Goal: Check status: Check status

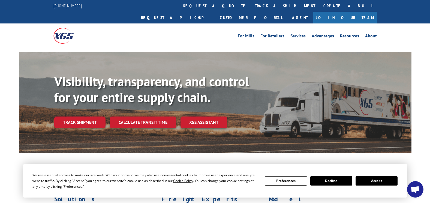
click at [251, 6] on link "track a shipment" at bounding box center [285, 6] width 68 height 12
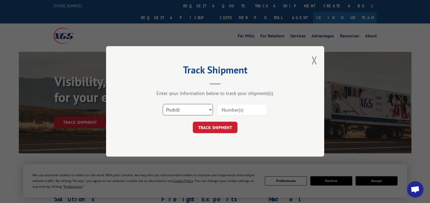
drag, startPoint x: 209, startPoint y: 109, endPoint x: 199, endPoint y: 114, distance: 11.3
click at [208, 109] on select "Select category... Probill BOL PO" at bounding box center [188, 109] width 50 height 11
select select "bol"
click at [163, 104] on select "Select category... Probill BOL PO" at bounding box center [188, 109] width 50 height 11
drag, startPoint x: 221, startPoint y: 110, endPoint x: 231, endPoint y: 111, distance: 10.2
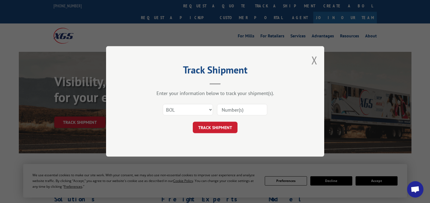
click at [221, 110] on input at bounding box center [242, 109] width 50 height 11
paste input "5606162."
type input "5606162."
click at [212, 128] on button "TRACK SHIPMENT" at bounding box center [215, 127] width 45 height 11
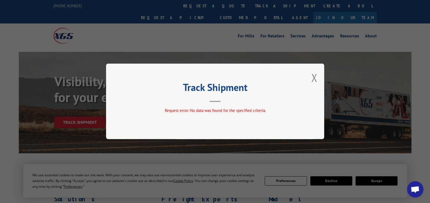
click at [320, 77] on div "Track Shipment Request error: No data was found for the specified criteria." at bounding box center [215, 100] width 218 height 75
click at [306, 79] on div "Track Shipment Request error: No data was found for the specified criteria." at bounding box center [215, 100] width 218 height 75
click at [312, 77] on button "Close modal" at bounding box center [314, 77] width 6 height 14
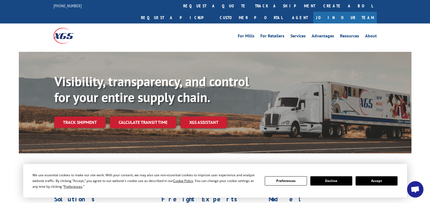
click at [251, 6] on link "track a shipment" at bounding box center [285, 6] width 68 height 12
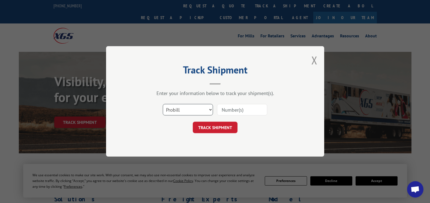
click at [202, 110] on select "Select category... Probill BOL PO" at bounding box center [188, 109] width 50 height 11
select select "bol"
click at [163, 104] on select "Select category... Probill BOL PO" at bounding box center [188, 109] width 50 height 11
click at [229, 111] on input at bounding box center [242, 109] width 50 height 11
paste input "5606162."
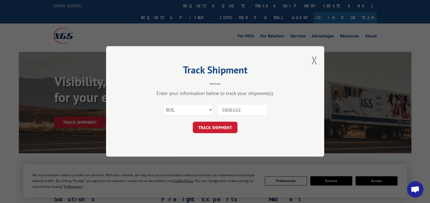
type input "5606162"
click button "TRACK SHIPMENT" at bounding box center [215, 127] width 45 height 11
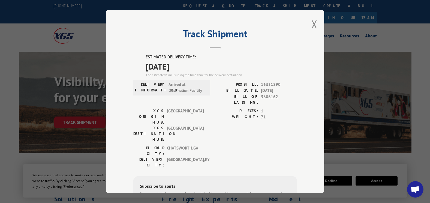
click at [314, 26] on button "Close modal" at bounding box center [314, 24] width 6 height 14
